Goal: Information Seeking & Learning: Find specific fact

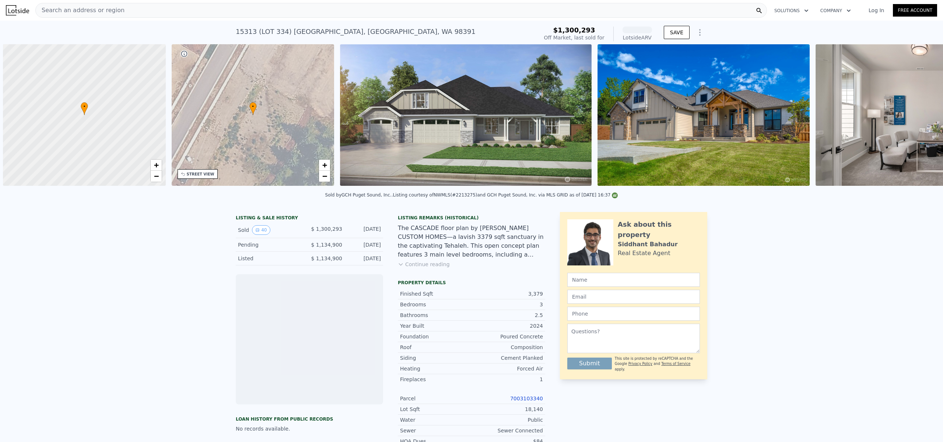
scroll to position [0, 3]
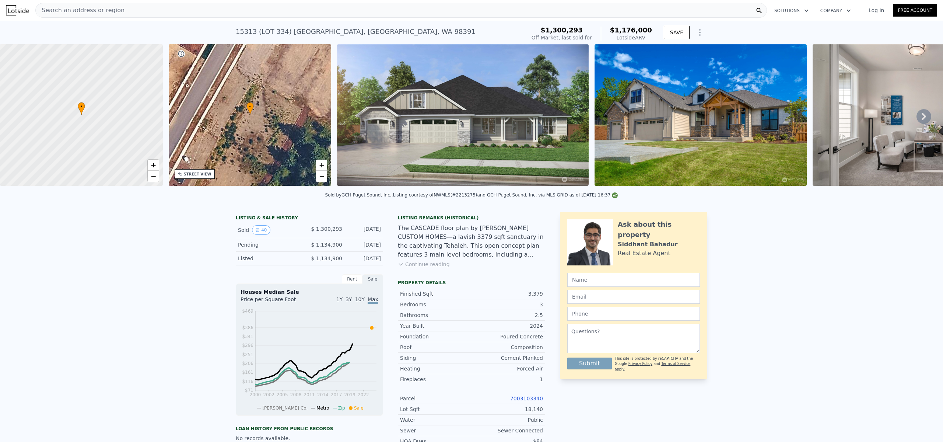
click at [127, 11] on div "Search an address or region" at bounding box center [400, 10] width 731 height 15
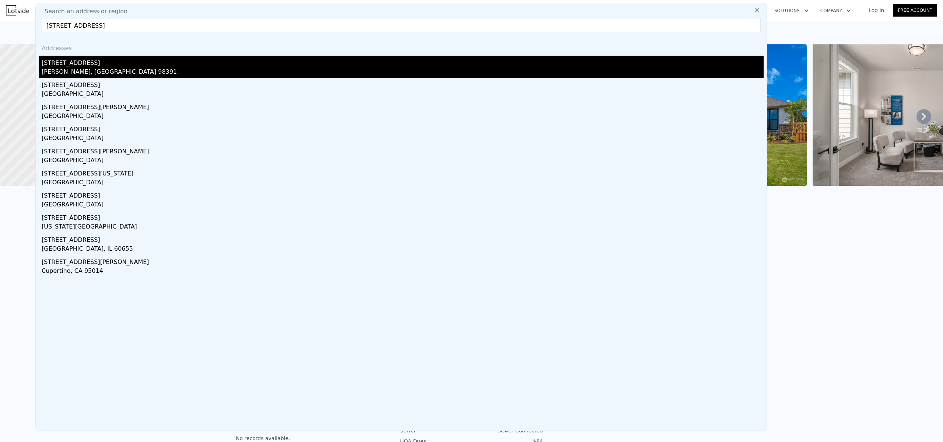
type input "[STREET_ADDRESS]"
click at [79, 72] on div "[PERSON_NAME], [GEOGRAPHIC_DATA] 98391" at bounding box center [403, 72] width 722 height 10
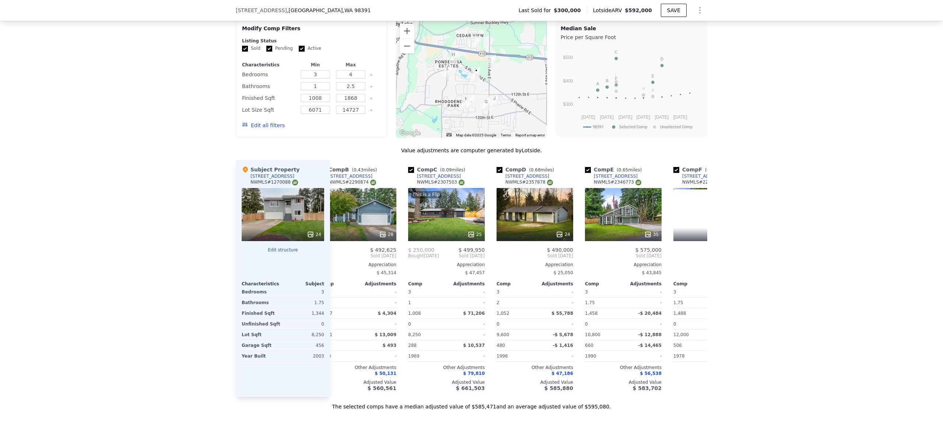
scroll to position [0, 109]
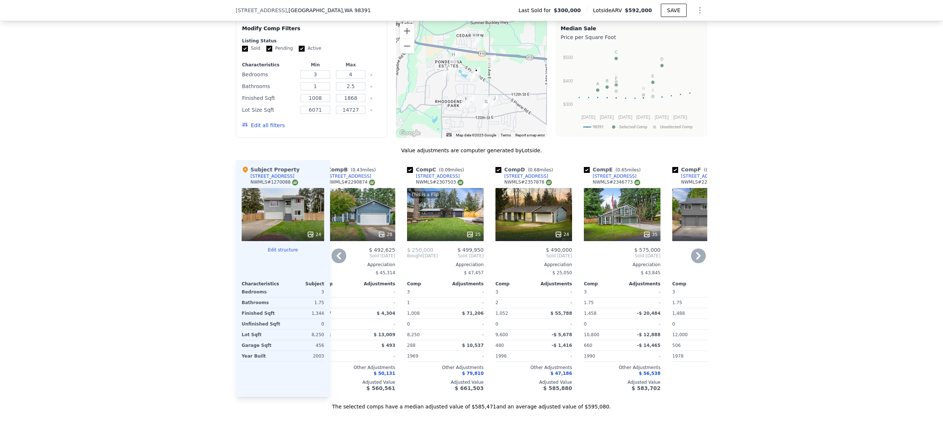
click at [649, 371] on span "$ 56,538" at bounding box center [650, 373] width 22 height 5
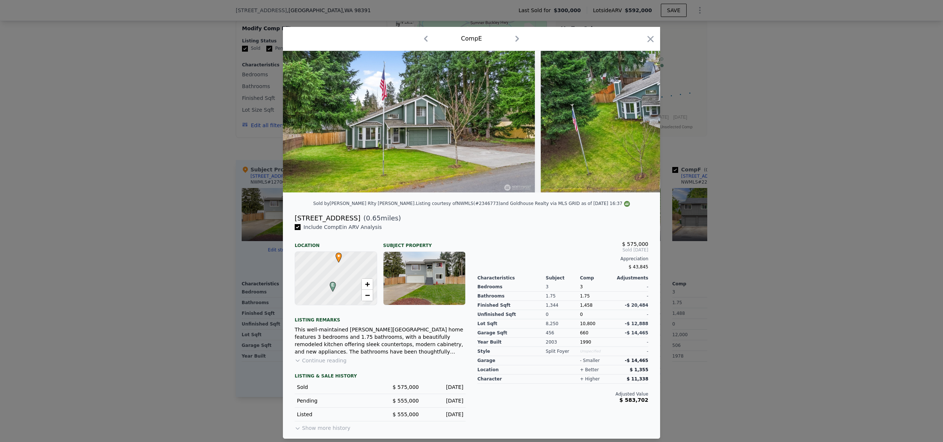
click at [636, 266] on span "$ 43,845" at bounding box center [639, 266] width 20 height 5
click at [647, 39] on icon "button" at bounding box center [650, 39] width 10 height 10
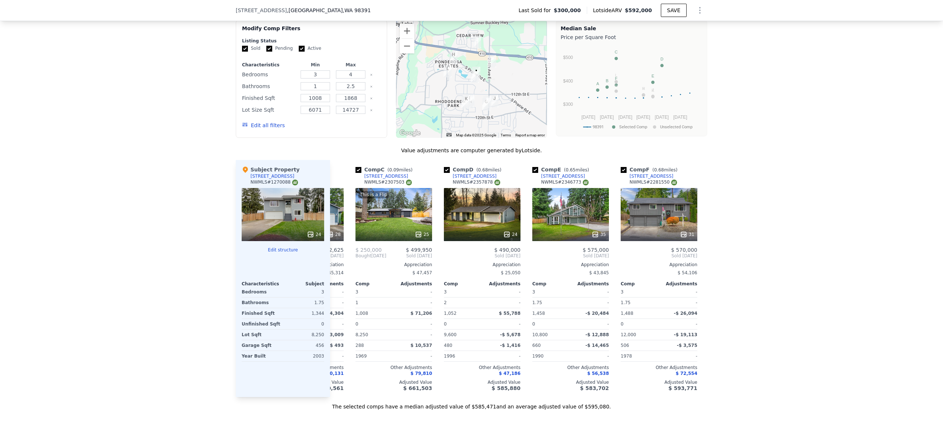
scroll to position [0, 159]
